Goal: Check status: Check status

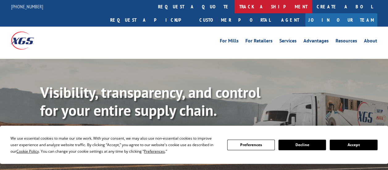
click at [235, 4] on link "track a shipment" at bounding box center [274, 6] width 78 height 13
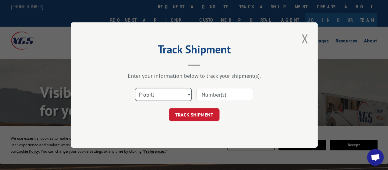
drag, startPoint x: 150, startPoint y: 93, endPoint x: 154, endPoint y: 96, distance: 4.6
click at [150, 93] on select "Select category... Probill BOL PO" at bounding box center [163, 94] width 57 height 13
select select "bol"
click at [135, 88] on select "Select category... Probill BOL PO" at bounding box center [163, 94] width 57 height 13
paste input "814104."
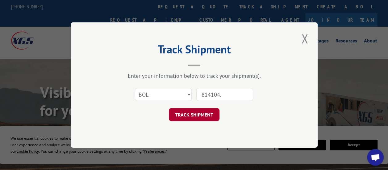
type input "814104."
click at [199, 109] on button "TRACK SHIPMENT" at bounding box center [194, 114] width 51 height 13
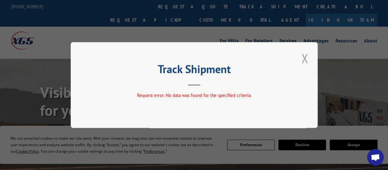
click at [304, 59] on button "Close modal" at bounding box center [305, 58] width 11 height 17
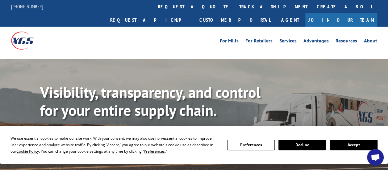
click at [235, 4] on link "track a shipment" at bounding box center [274, 6] width 78 height 13
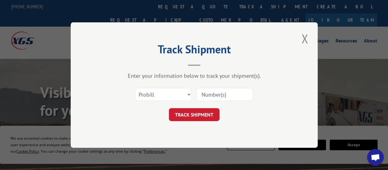
click at [171, 87] on div "Select category... Probill BOL PO" at bounding box center [163, 94] width 56 height 14
click at [168, 91] on select "Select category... Probill BOL PO" at bounding box center [163, 94] width 57 height 13
select select "bol"
click at [135, 88] on select "Select category... Probill BOL PO" at bounding box center [163, 94] width 57 height 13
click at [198, 94] on input at bounding box center [225, 94] width 57 height 13
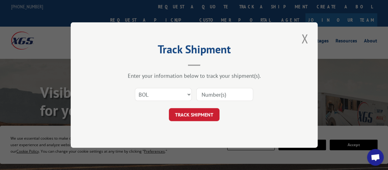
paste input "814104."
type input "814104"
click at [197, 111] on button "TRACK SHIPMENT" at bounding box center [194, 114] width 51 height 13
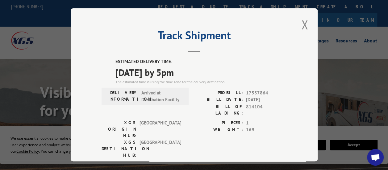
click at [206, 61] on label "ESTIMATED DELIVERY TIME:" at bounding box center [201, 61] width 171 height 7
